Goal: Task Accomplishment & Management: Manage account settings

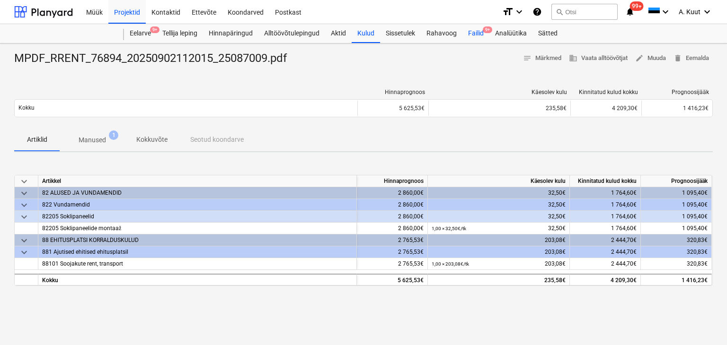
click at [477, 31] on div "Failid 9+" at bounding box center [475, 33] width 27 height 19
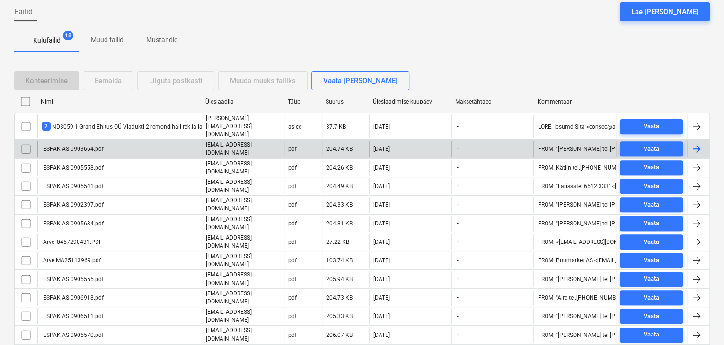
scroll to position [95, 0]
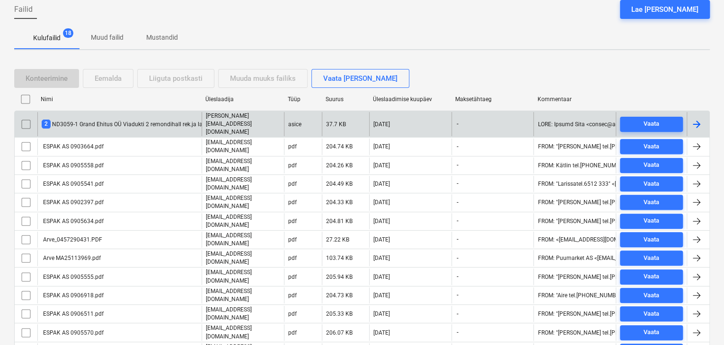
click at [126, 120] on div "2 ND3059-1 Grand Ehitus OÜ Viadukti 2 remondihall rek.ja laiendus.asice" at bounding box center [138, 124] width 193 height 9
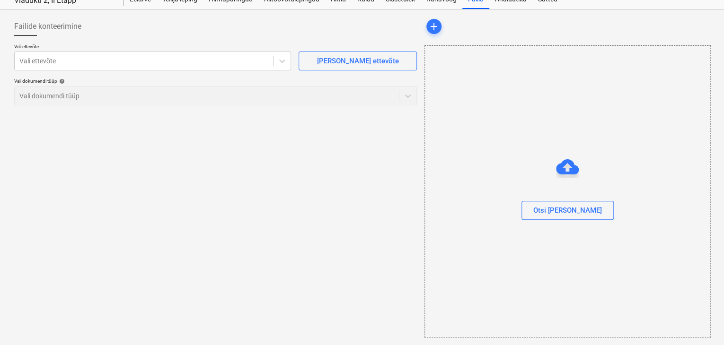
scroll to position [34, 0]
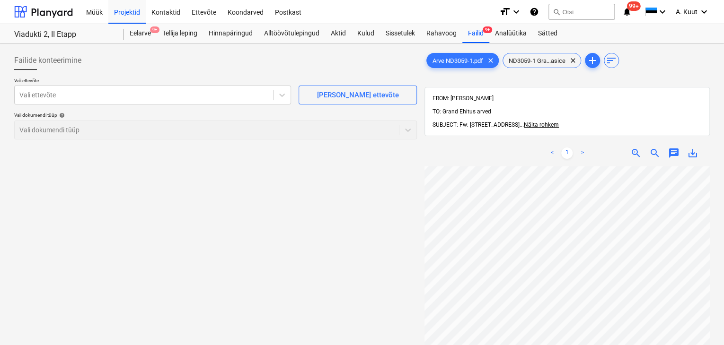
scroll to position [136, 52]
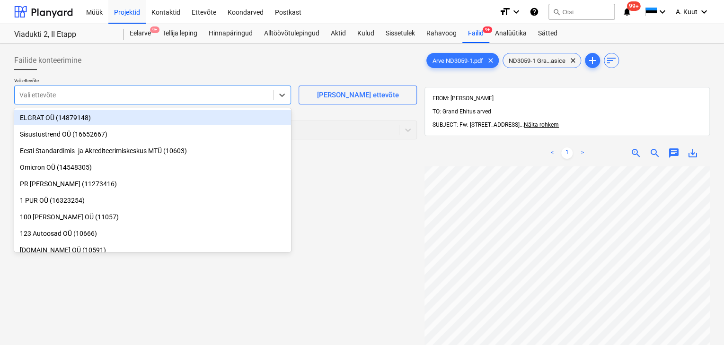
click at [26, 91] on div at bounding box center [143, 94] width 249 height 9
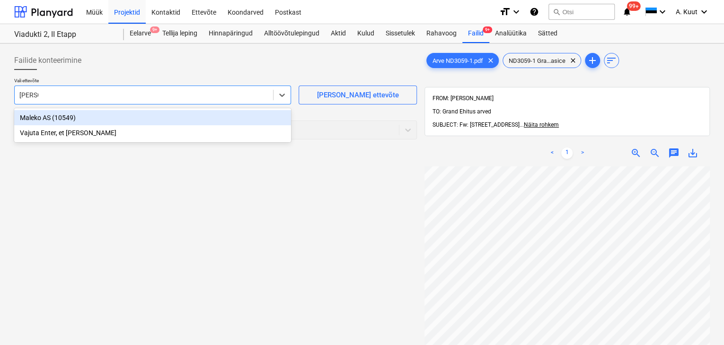
type input "maleko"
click at [29, 116] on div "Maleko AS (10549)" at bounding box center [152, 117] width 277 height 15
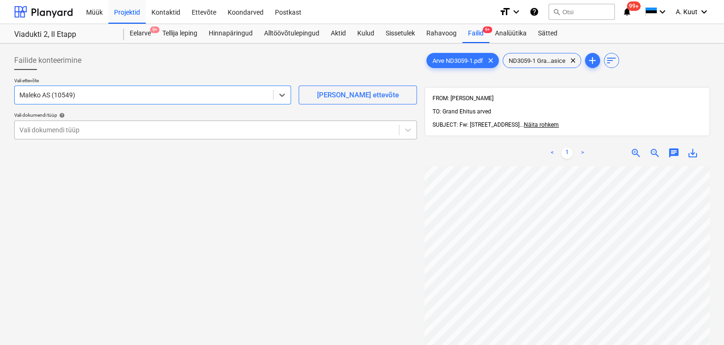
click at [53, 135] on div "Vali dokumendi tüüp" at bounding box center [207, 129] width 384 height 13
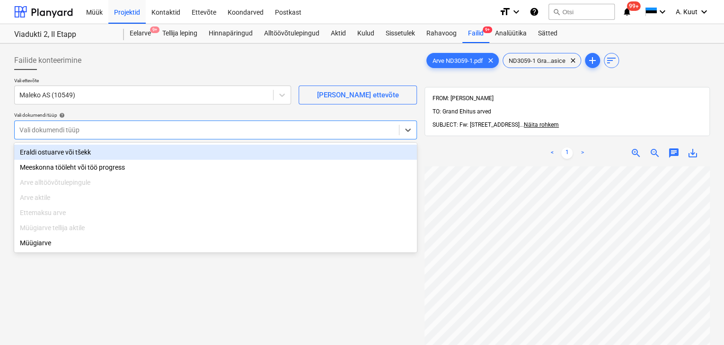
click at [54, 152] on div "Eraldi ostuarve või tšekk" at bounding box center [215, 152] width 403 height 15
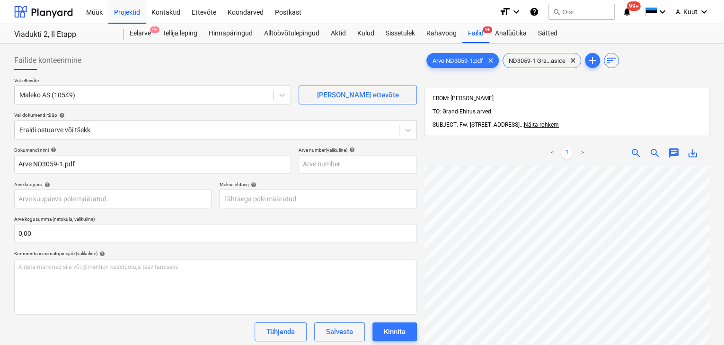
scroll to position [47, 71]
click at [538, 345] on html "Müük Projektid Kontaktid Ettevõte Koondarved Postkast format_size keyboard_arro…" at bounding box center [362, 172] width 724 height 345
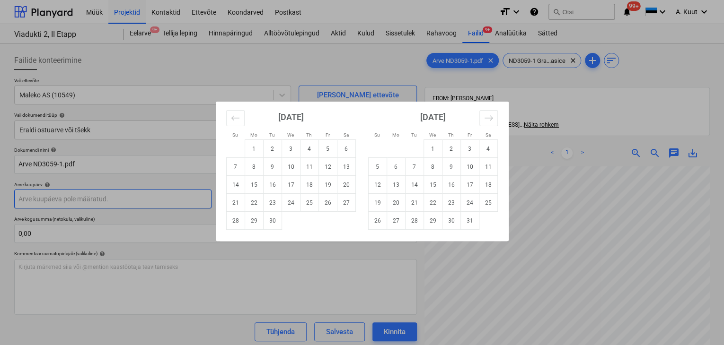
click at [38, 195] on body "Müük Projektid Kontaktid Ettevõte Koondarved Postkast format_size keyboard_arro…" at bounding box center [362, 172] width 724 height 345
click at [238, 120] on icon "Move backward to switch to the previous month." at bounding box center [235, 118] width 9 height 9
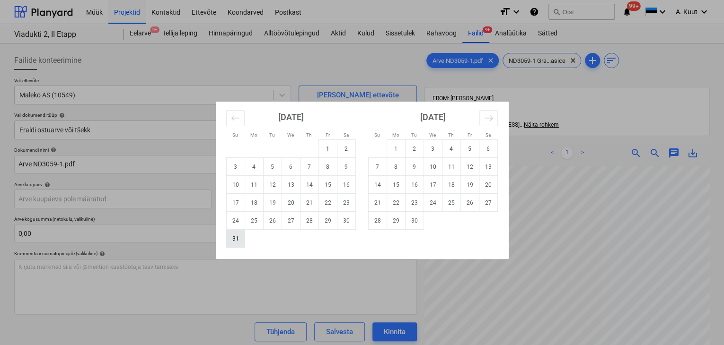
click at [236, 239] on td "31" at bounding box center [235, 239] width 18 height 18
type input "[DATE]"
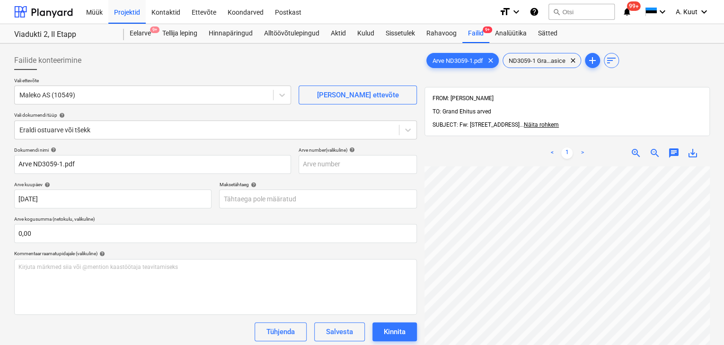
scroll to position [125, 9]
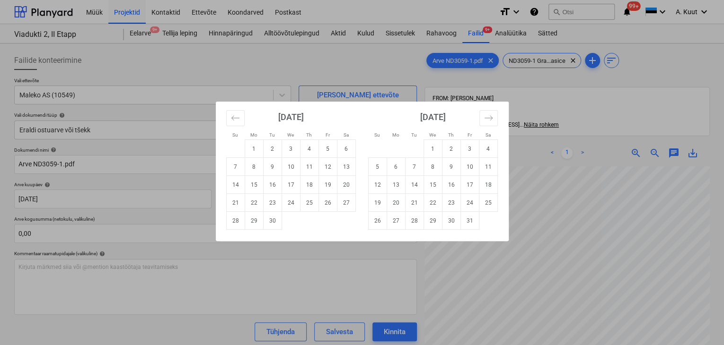
click at [231, 202] on body "Müük Projektid Kontaktid Ettevõte Koondarved Postkast format_size keyboard_arro…" at bounding box center [362, 172] width 724 height 345
click at [267, 220] on td "30" at bounding box center [272, 221] width 18 height 18
type input "[DATE]"
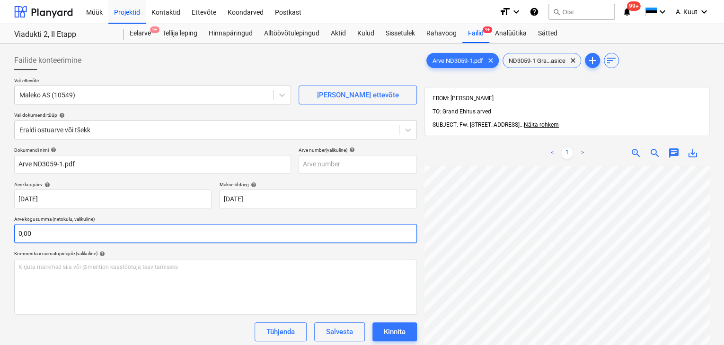
scroll to position [132, 53]
click at [64, 235] on input "text" at bounding box center [215, 233] width 403 height 19
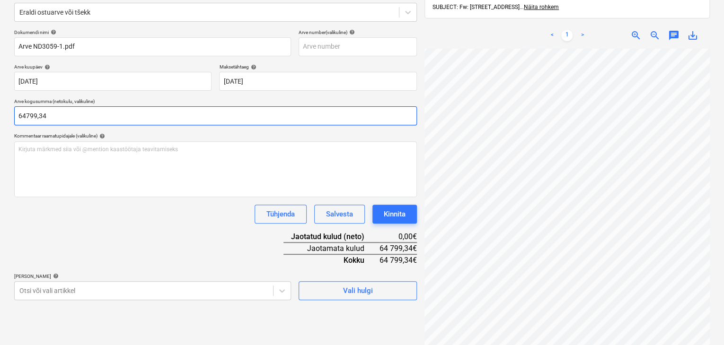
scroll to position [134, 0]
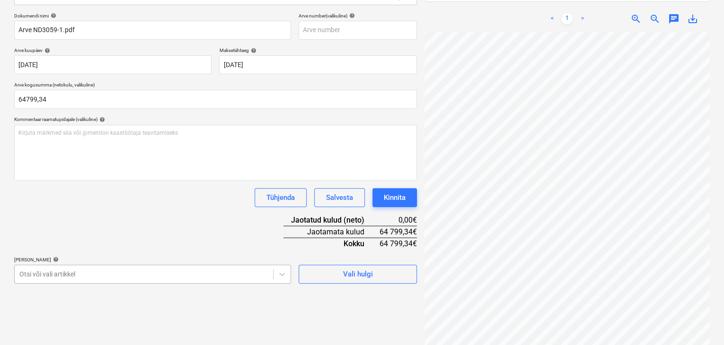
type input "64 799,34"
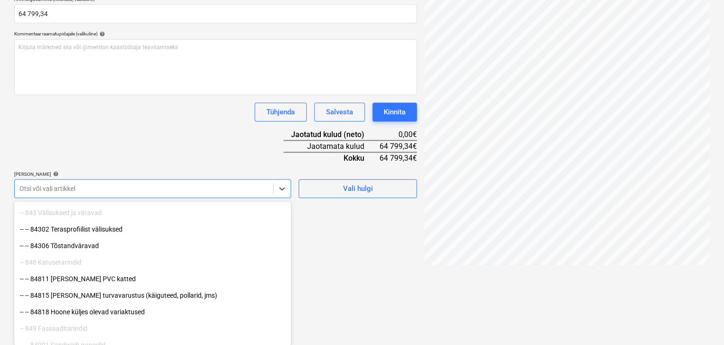
scroll to position [1751, 0]
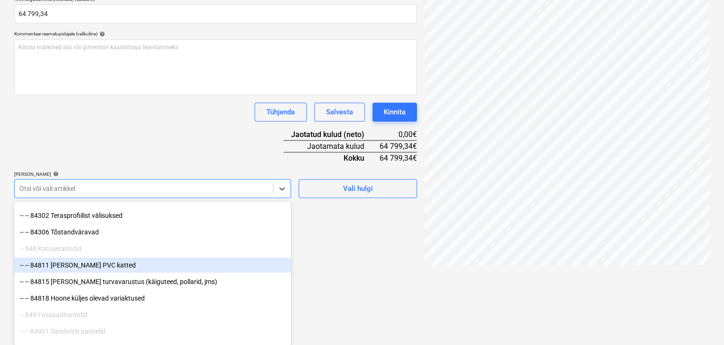
click at [84, 266] on div "-- -- 84811 [PERSON_NAME] PVC katted" at bounding box center [152, 265] width 277 height 15
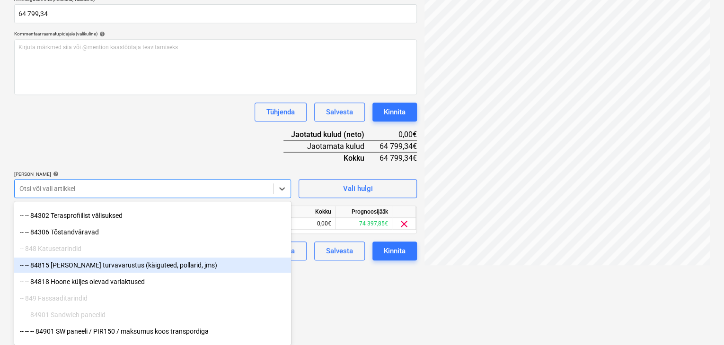
click at [84, 266] on div "-- -- 84815 [PERSON_NAME] turvavarustus (käiguteed, pollarid, jms)" at bounding box center [152, 265] width 277 height 15
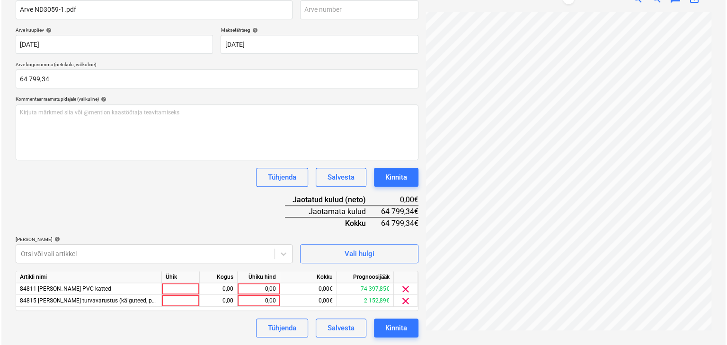
scroll to position [154, 0]
click at [154, 142] on div "Dokumendi nimi help Arve ND3059-1.pdf Arve number (valikuline) help [PERSON_NAM…" at bounding box center [215, 165] width 403 height 345
click at [274, 289] on div "0,00" at bounding box center [257, 290] width 35 height 12
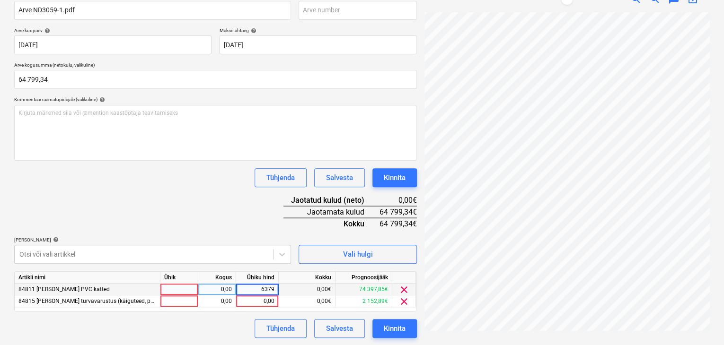
type input "63799"
click at [271, 300] on div "0,00" at bounding box center [257, 302] width 35 height 12
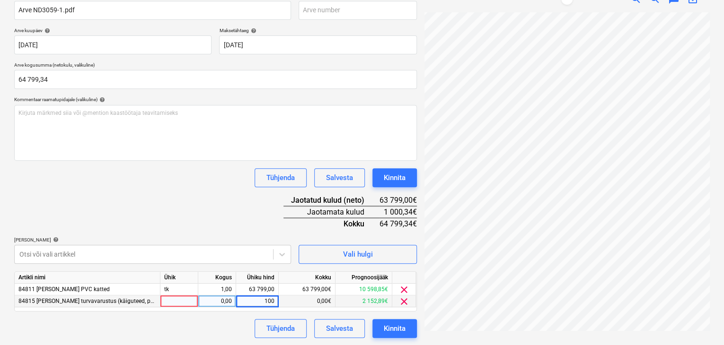
type input "1000"
click at [226, 326] on div "Tühjenda Salvesta Kinnita" at bounding box center [215, 328] width 403 height 19
click at [274, 301] on div "1 000,00" at bounding box center [257, 302] width 35 height 12
click at [274, 301] on input "1000" at bounding box center [257, 301] width 42 height 11
type input "1000,34"
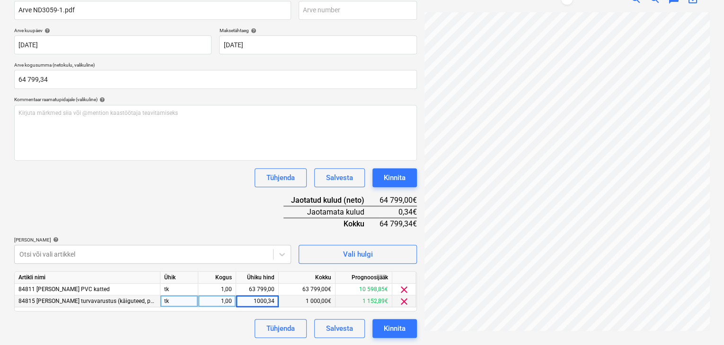
click at [216, 326] on div "Tühjenda Salvesta Kinnita" at bounding box center [215, 328] width 403 height 19
click at [401, 329] on div "Kinnita" at bounding box center [395, 329] width 22 height 12
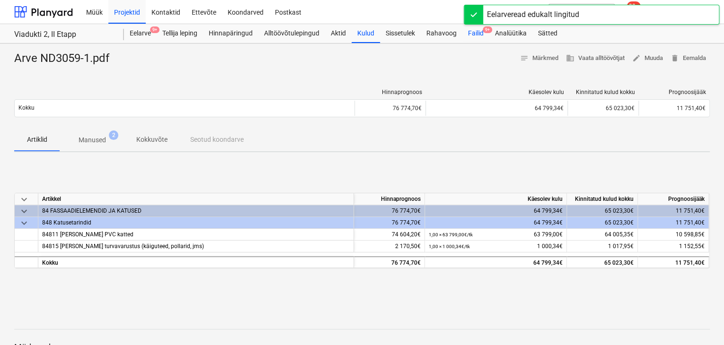
click at [478, 32] on div "Failid 9+" at bounding box center [475, 33] width 27 height 19
